Goal: Information Seeking & Learning: Learn about a topic

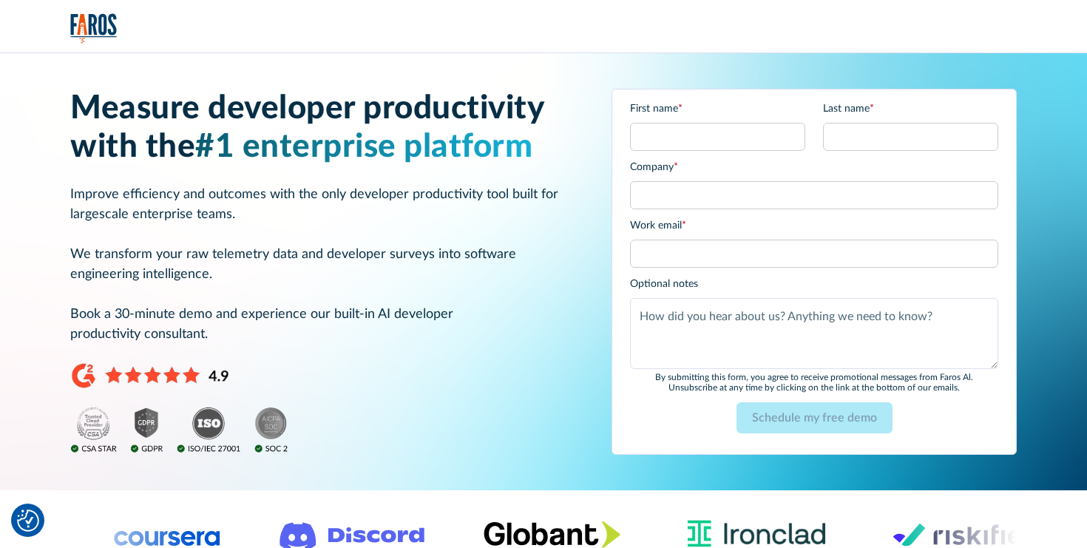
click at [74, 25] on img "home" at bounding box center [93, 28] width 47 height 30
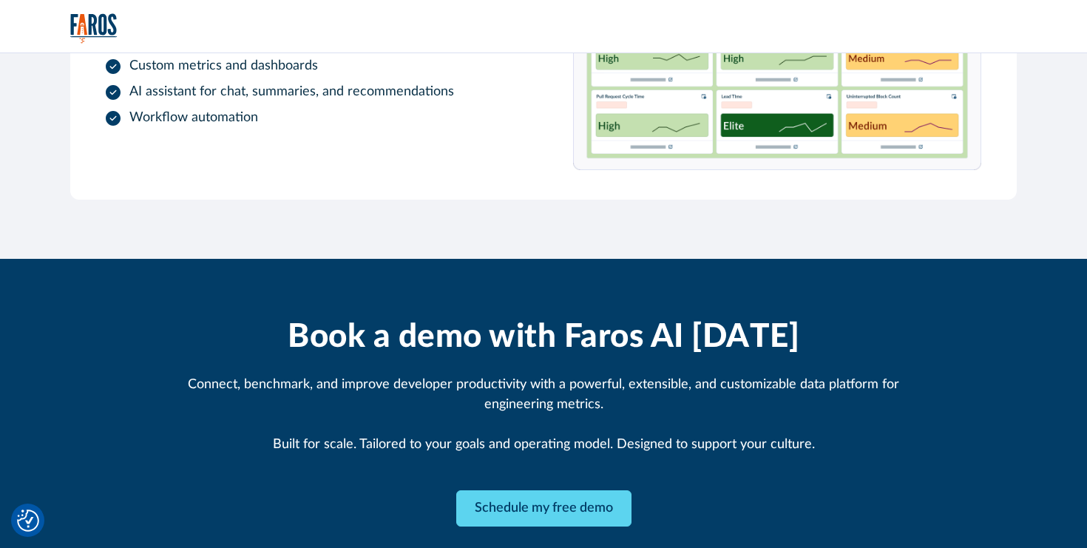
scroll to position [1534, 0]
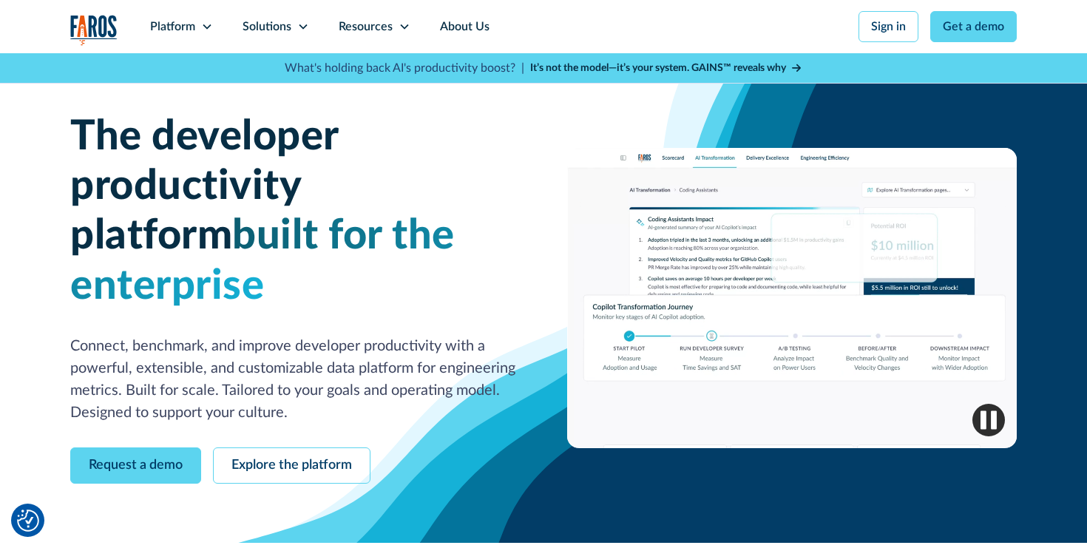
click at [104, 17] on img "home" at bounding box center [93, 30] width 47 height 30
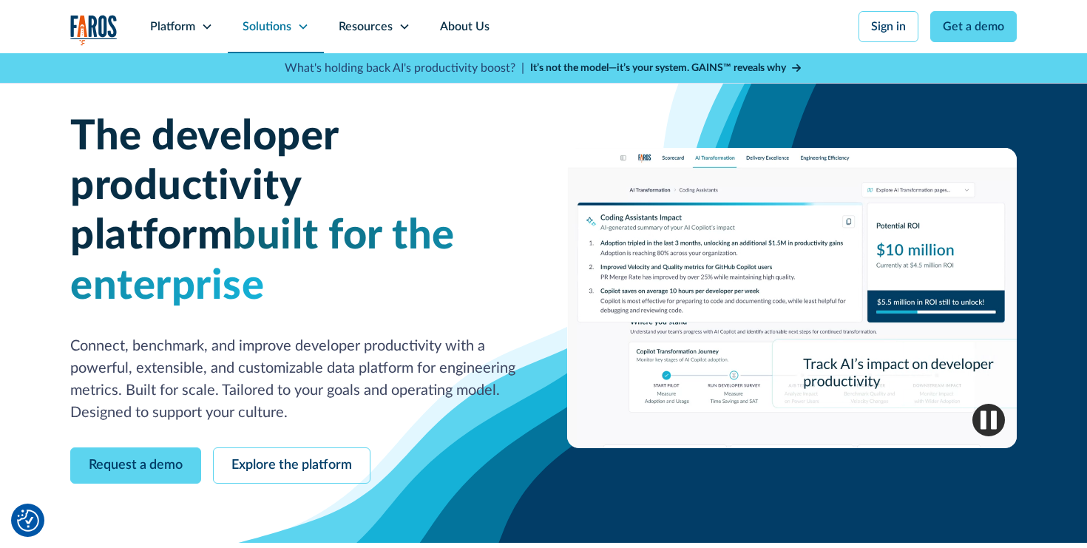
click at [308, 24] on div "Solutions" at bounding box center [276, 26] width 96 height 53
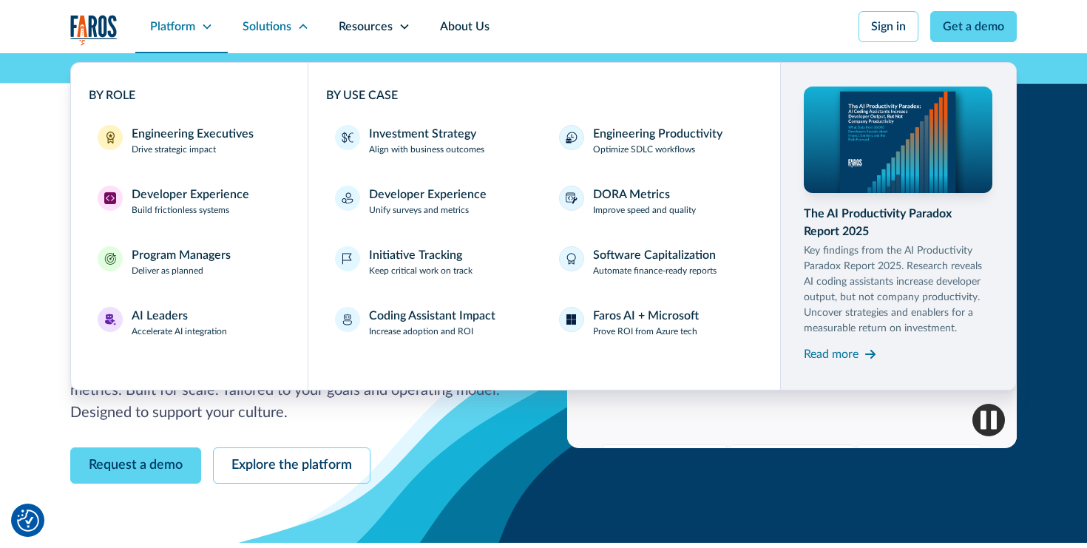
click at [208, 28] on icon at bounding box center [207, 26] width 8 height 5
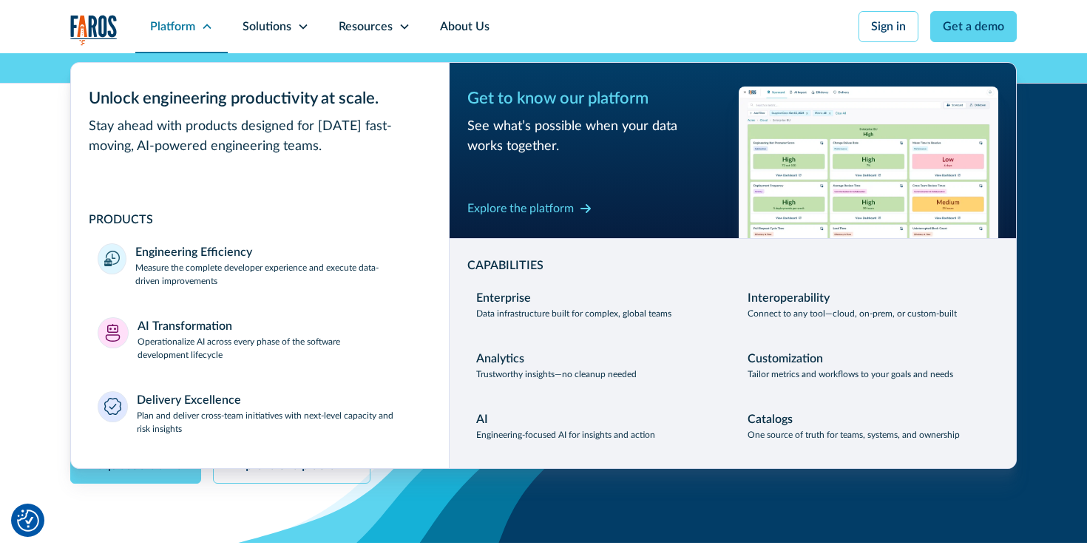
click at [206, 19] on div "Platform" at bounding box center [181, 26] width 92 height 53
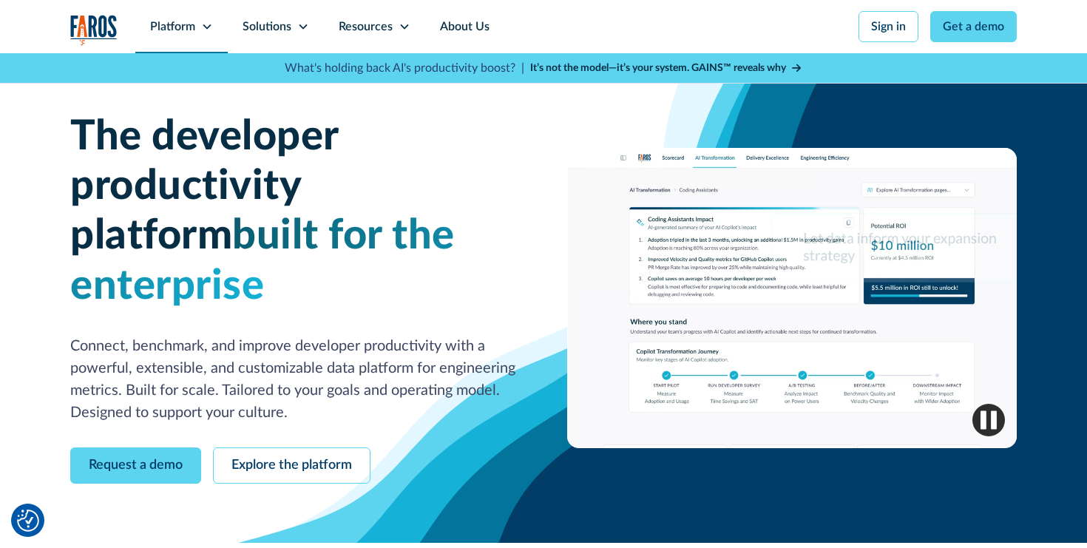
click at [206, 22] on icon at bounding box center [207, 27] width 12 height 12
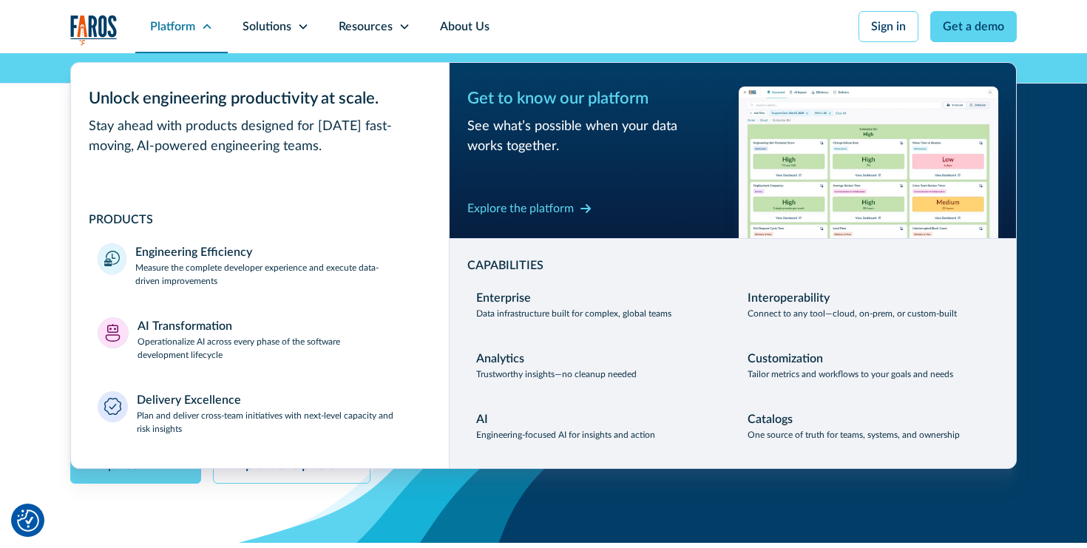
click at [206, 22] on icon at bounding box center [207, 27] width 12 height 12
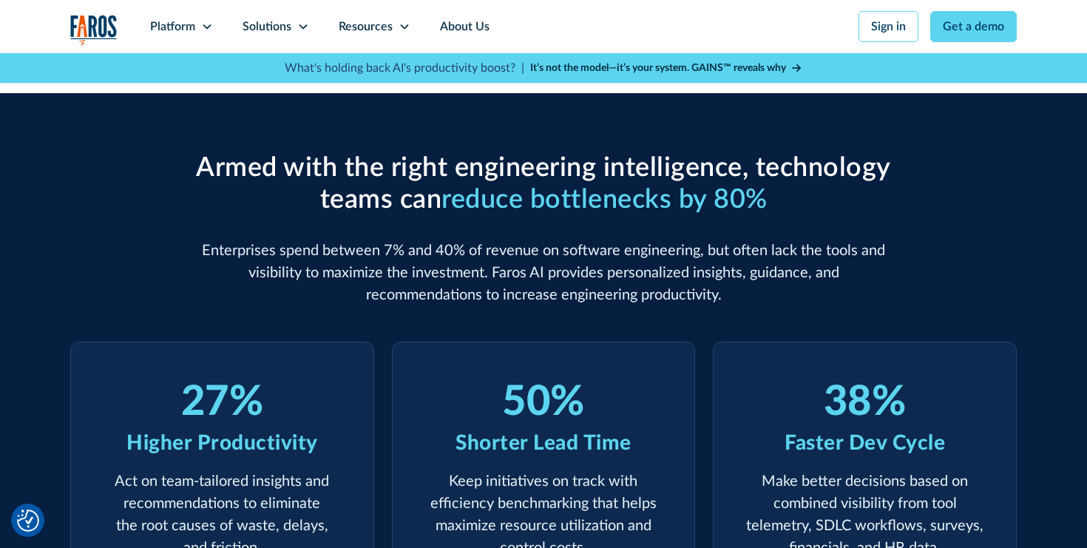
scroll to position [473, 0]
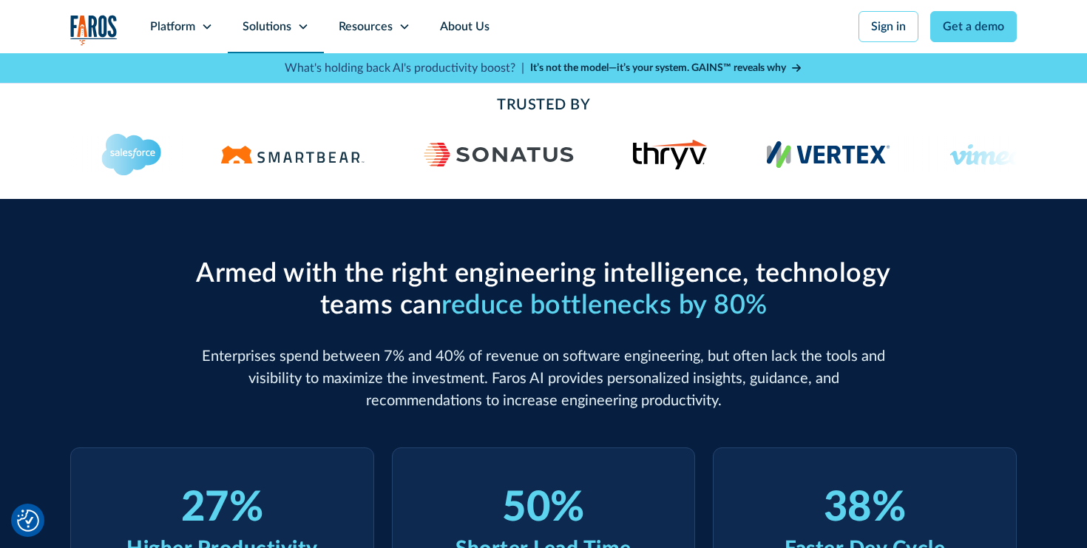
click at [309, 27] on div "Solutions" at bounding box center [276, 26] width 96 height 53
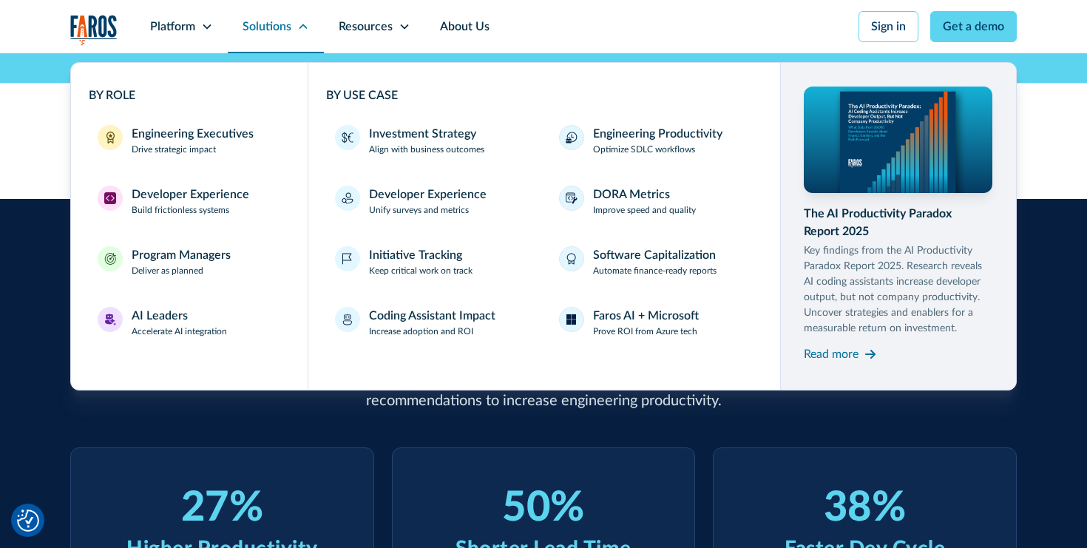
click at [309, 27] on div "Solutions" at bounding box center [276, 26] width 96 height 53
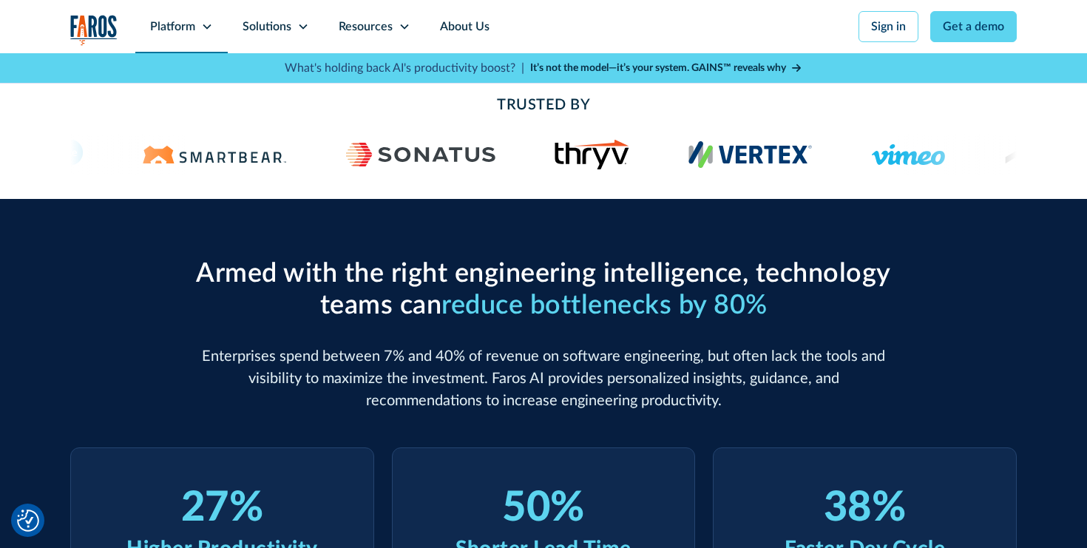
click at [208, 24] on icon at bounding box center [207, 27] width 12 height 12
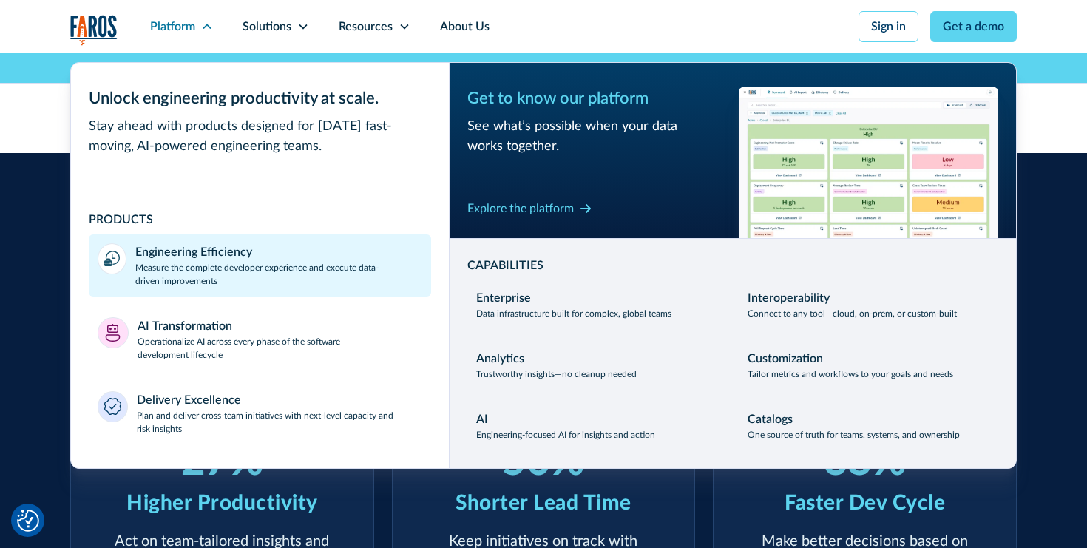
scroll to position [519, 0]
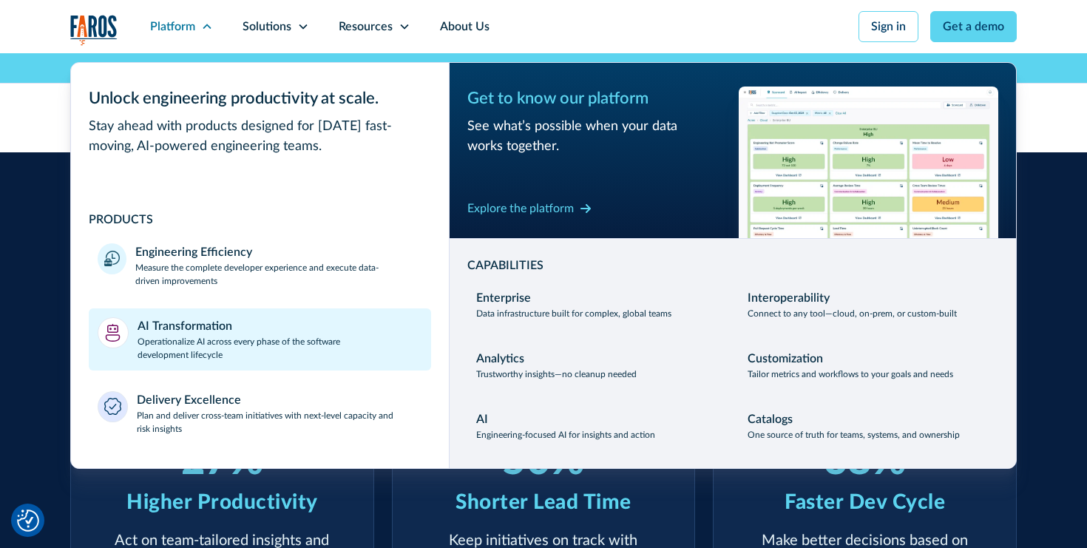
click at [210, 342] on p "Operationalize AI across every phase of the software development lifecycle" at bounding box center [280, 348] width 285 height 27
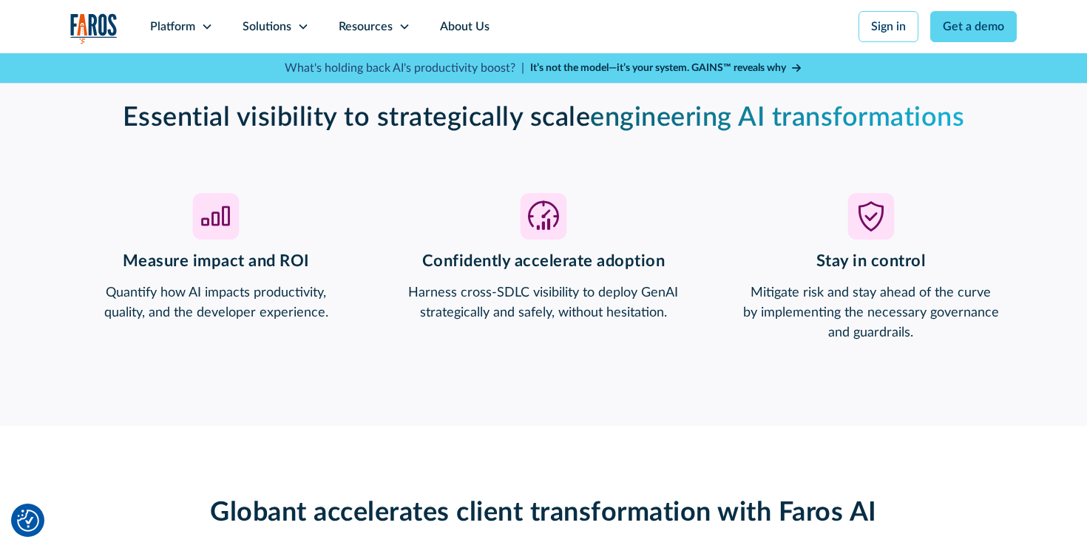
scroll to position [1181, 0]
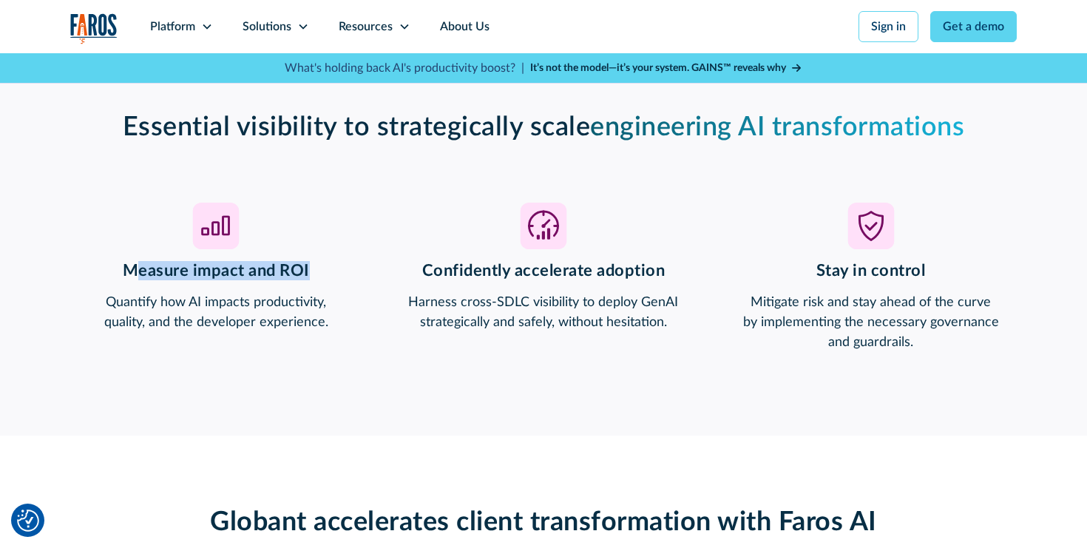
drag, startPoint x: 138, startPoint y: 265, endPoint x: 309, endPoint y: 277, distance: 171.3
click at [309, 277] on h3 "Measure impact and ROI" at bounding box center [216, 270] width 292 height 19
drag, startPoint x: 109, startPoint y: 280, endPoint x: 404, endPoint y: 280, distance: 294.3
click at [404, 280] on div "Measure impact and ROI Quantify how AI impacts productivity, quality, and the d…" at bounding box center [543, 277] width 947 height 149
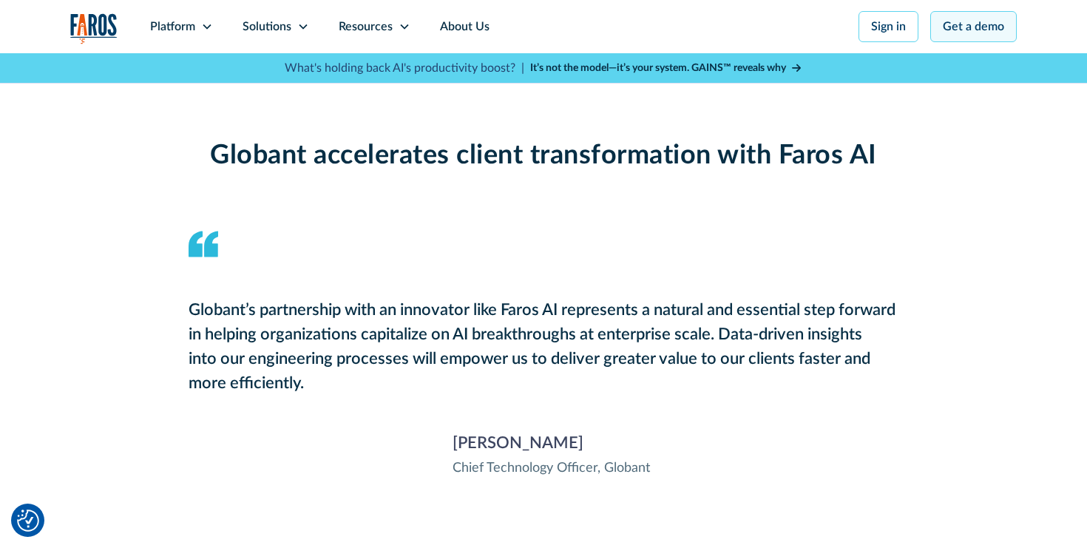
scroll to position [1424, 0]
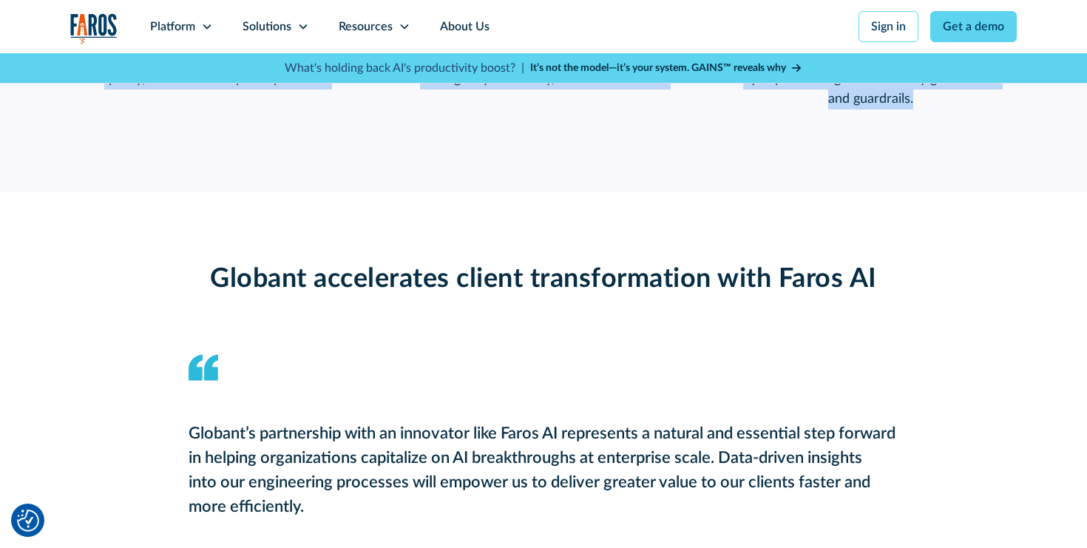
drag, startPoint x: 118, startPoint y: 275, endPoint x: 926, endPoint y: 153, distance: 816.7
copy div "Measure impact and ROI Quantify how AI impacts productivity, quality, and the d…"
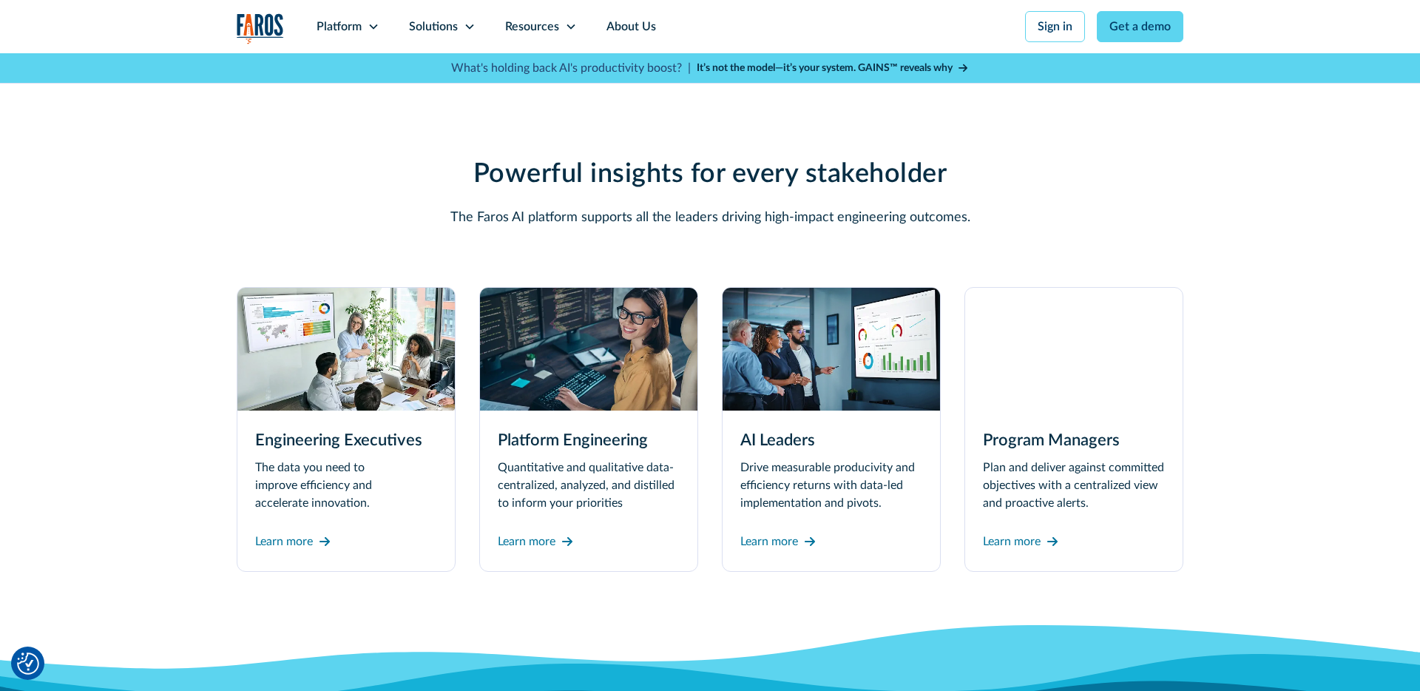
scroll to position [4079, 0]
